Goal: Find specific page/section: Find specific page/section

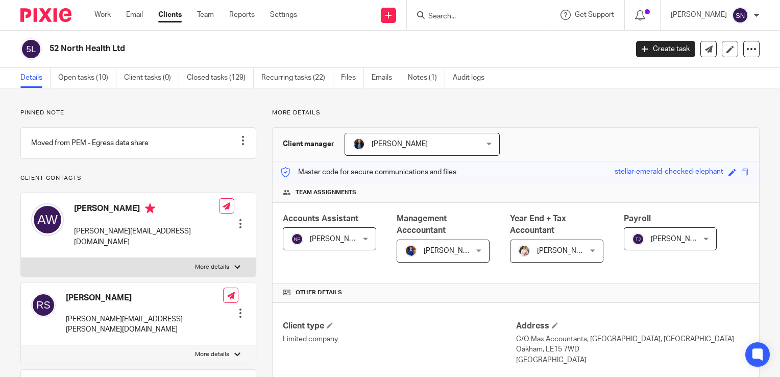
click at [427, 15] on input "Search" at bounding box center [473, 16] width 92 height 9
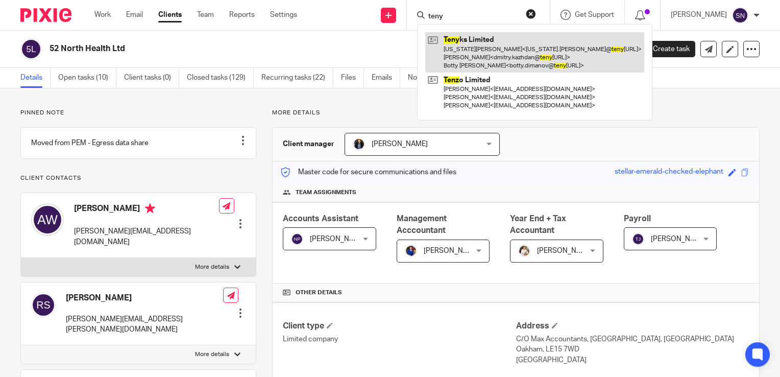
type input "teny"
click at [535, 47] on link at bounding box center [534, 52] width 219 height 40
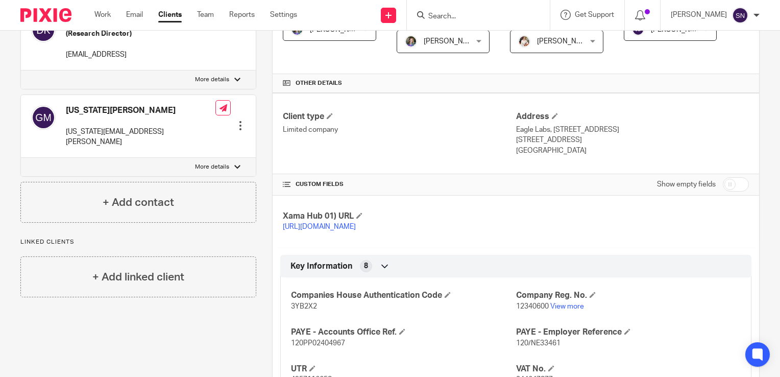
scroll to position [264, 0]
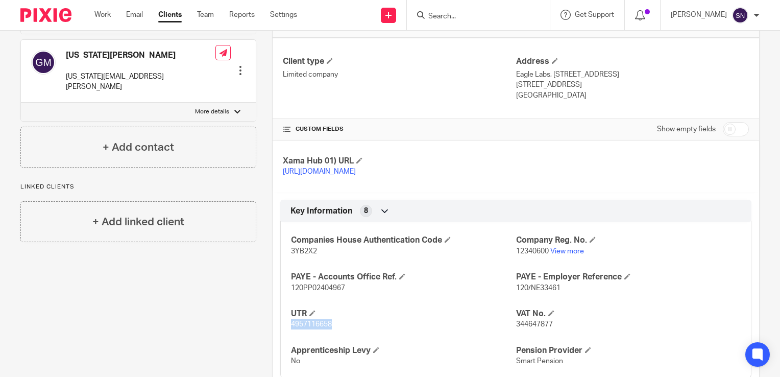
drag, startPoint x: 333, startPoint y: 333, endPoint x: 288, endPoint y: 332, distance: 44.9
click at [291, 329] on p "4957116658" at bounding box center [403, 324] width 225 height 10
copy span "4957116658"
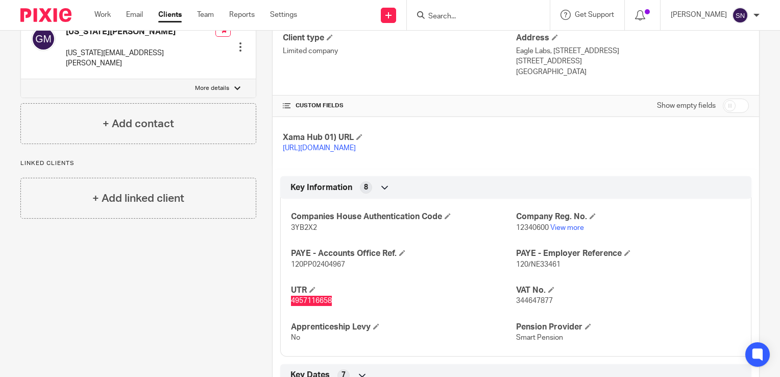
scroll to position [289, 0]
click at [556, 268] on p "120/NE33461" at bounding box center [628, 263] width 225 height 10
drag, startPoint x: 556, startPoint y: 270, endPoint x: 510, endPoint y: 277, distance: 46.4
click at [516, 268] on p "120/NE33461" at bounding box center [628, 263] width 225 height 10
copy span "120/NE33461"
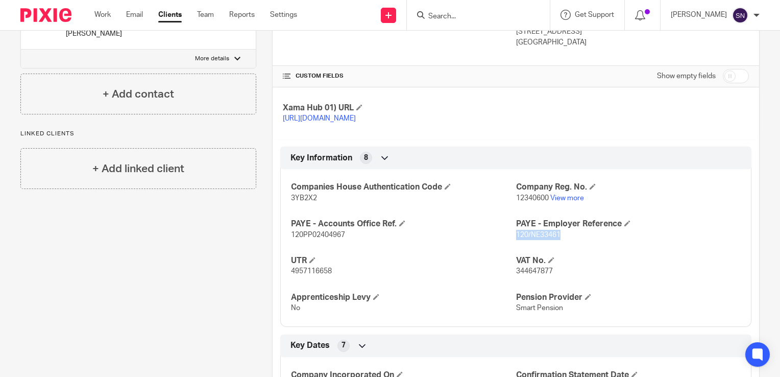
scroll to position [322, 0]
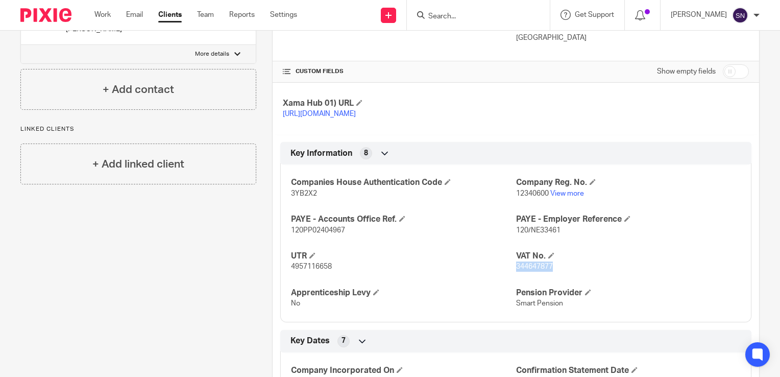
drag, startPoint x: 550, startPoint y: 274, endPoint x: 512, endPoint y: 281, distance: 38.4
click at [516, 272] on p "344647877" at bounding box center [628, 266] width 225 height 10
copy span "344647877"
